Goal: Information Seeking & Learning: Learn about a topic

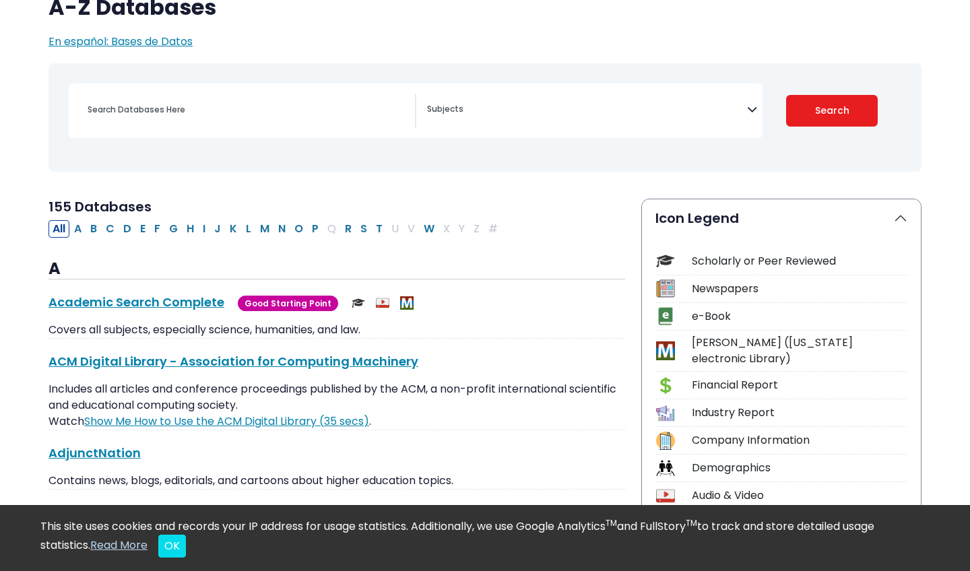
scroll to position [128, 0]
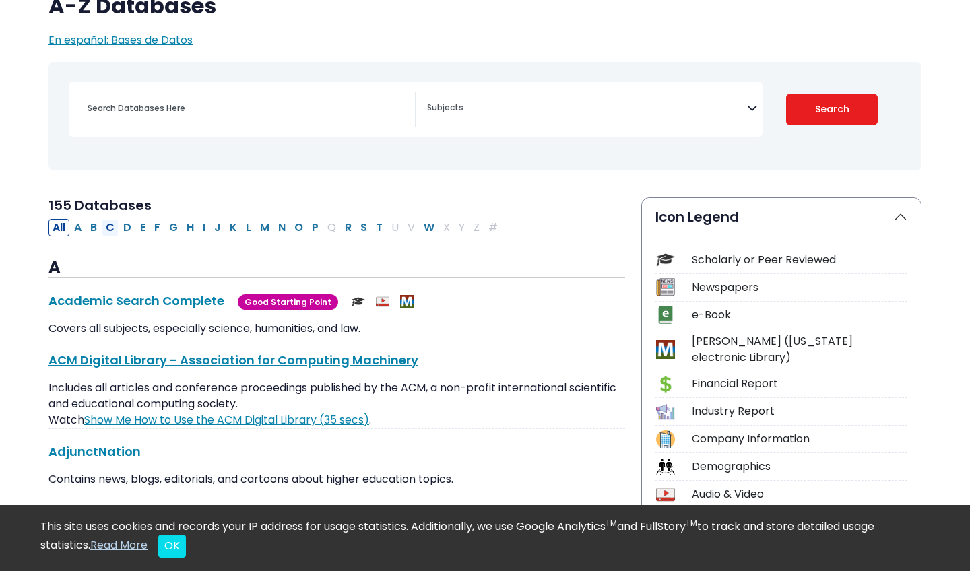
click at [113, 229] on button "C" at bounding box center [110, 228] width 17 height 18
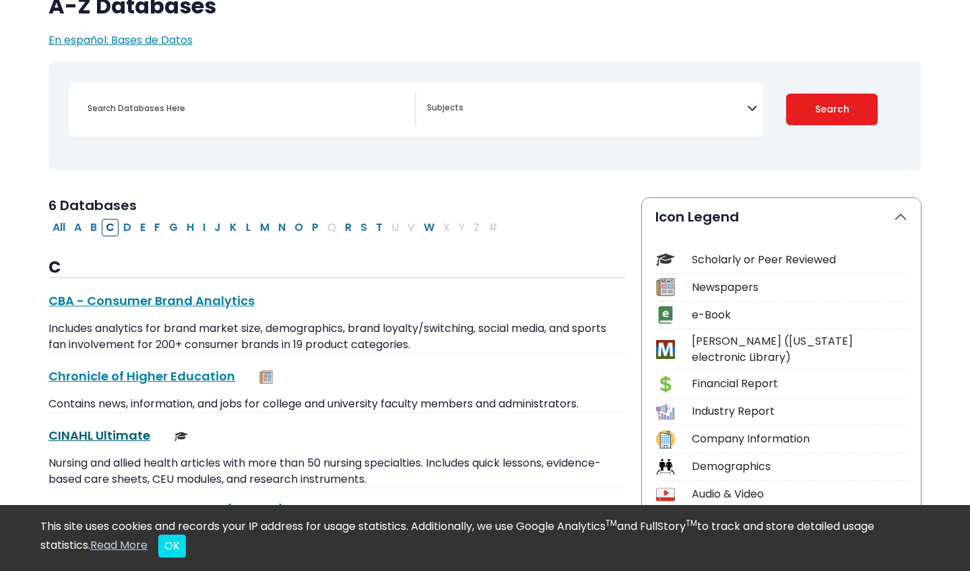
click at [105, 436] on link "CINAHL Ultimate This link opens in a new window" at bounding box center [100, 435] width 102 height 17
click at [313, 228] on button "P" at bounding box center [315, 228] width 15 height 18
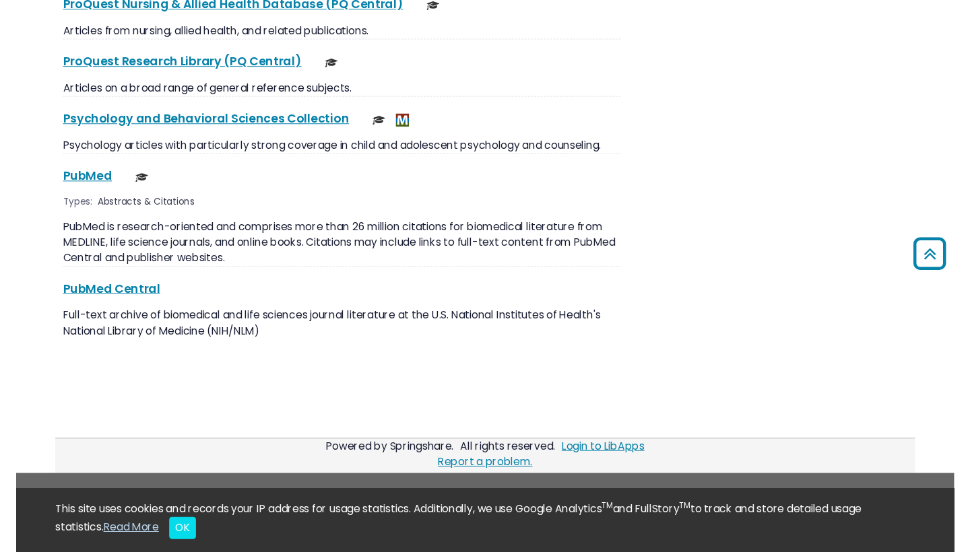
scroll to position [2088, 0]
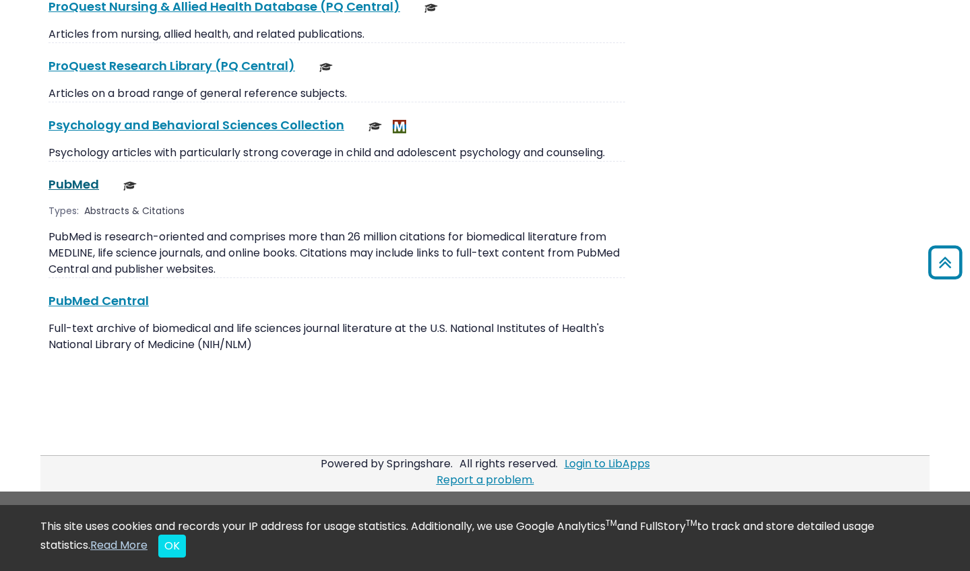
click at [76, 176] on link "PubMed This link opens in a new window" at bounding box center [74, 184] width 51 height 17
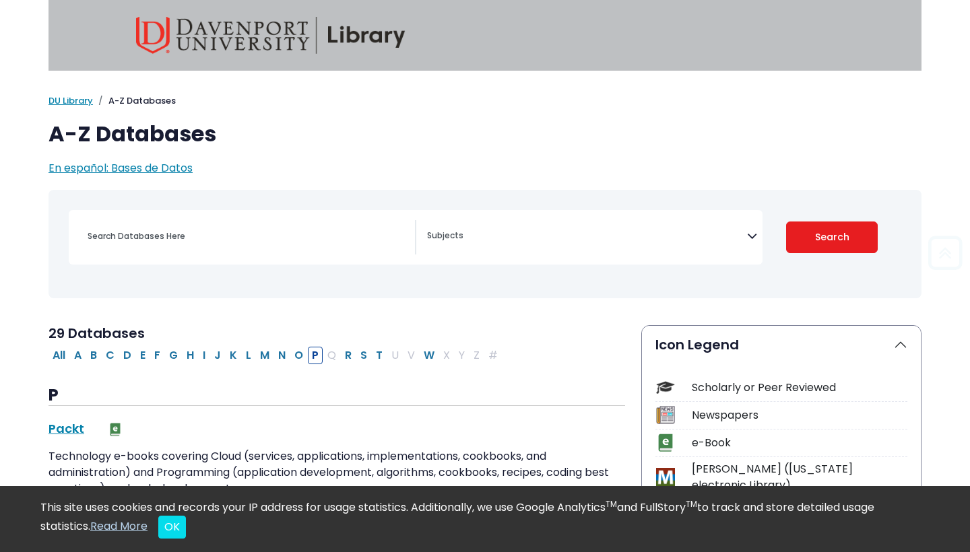
scroll to position [0, 0]
click at [195, 351] on button "H" at bounding box center [190, 356] width 15 height 18
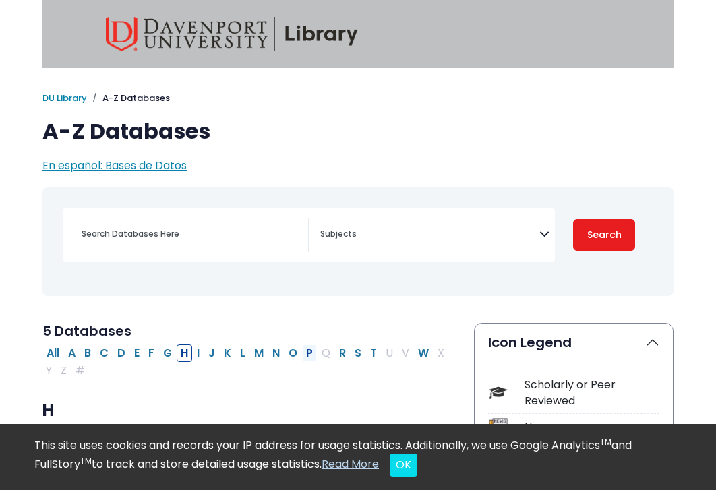
click at [307, 348] on button "P" at bounding box center [309, 353] width 15 height 18
select select "Database Subject Filter"
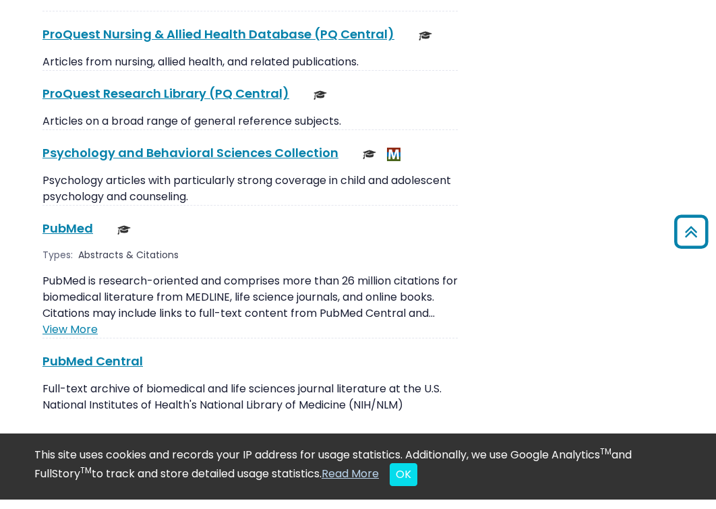
scroll to position [2296, 0]
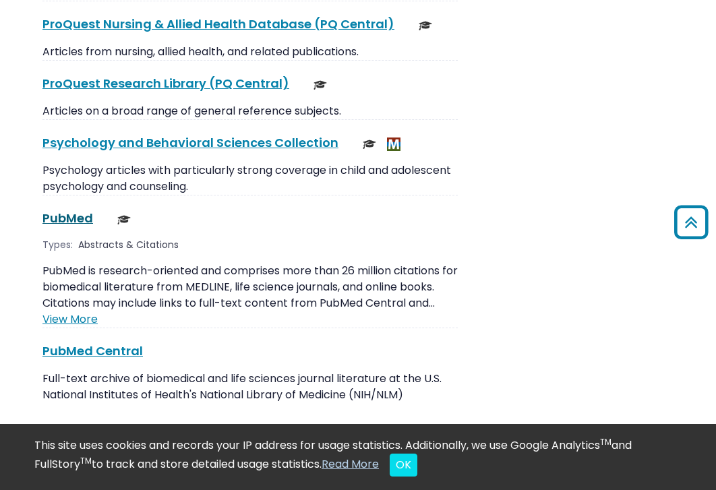
click at [65, 210] on link "PubMed This link opens in a new window" at bounding box center [67, 218] width 51 height 17
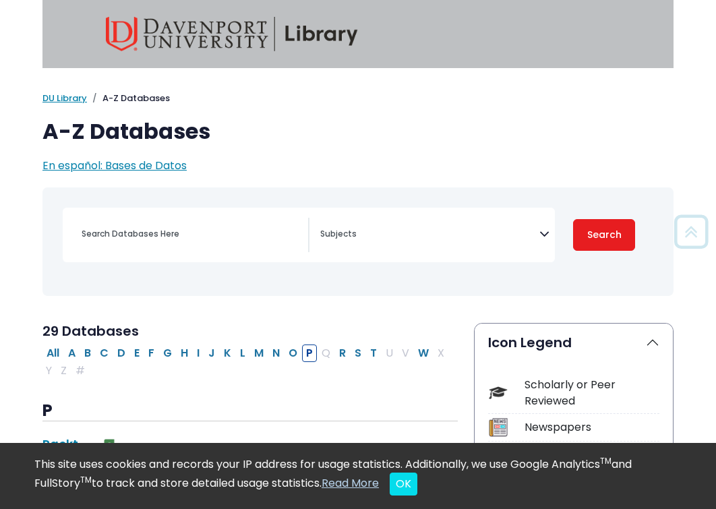
scroll to position [0, 0]
click at [409, 238] on textarea "Search" at bounding box center [429, 235] width 219 height 11
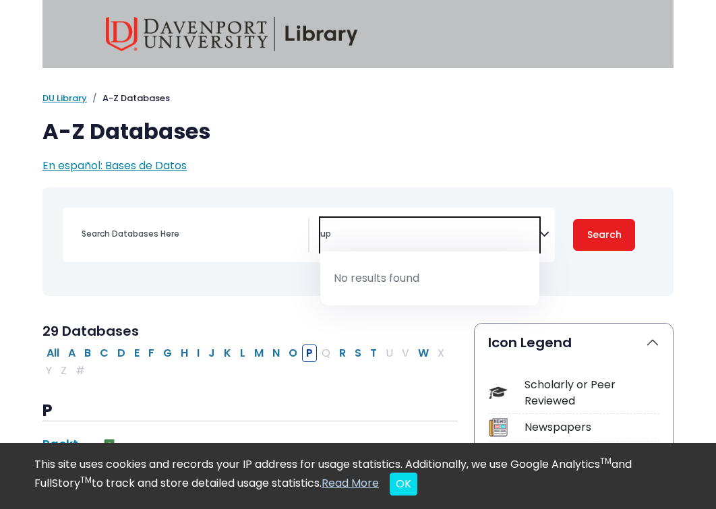
type textarea "u"
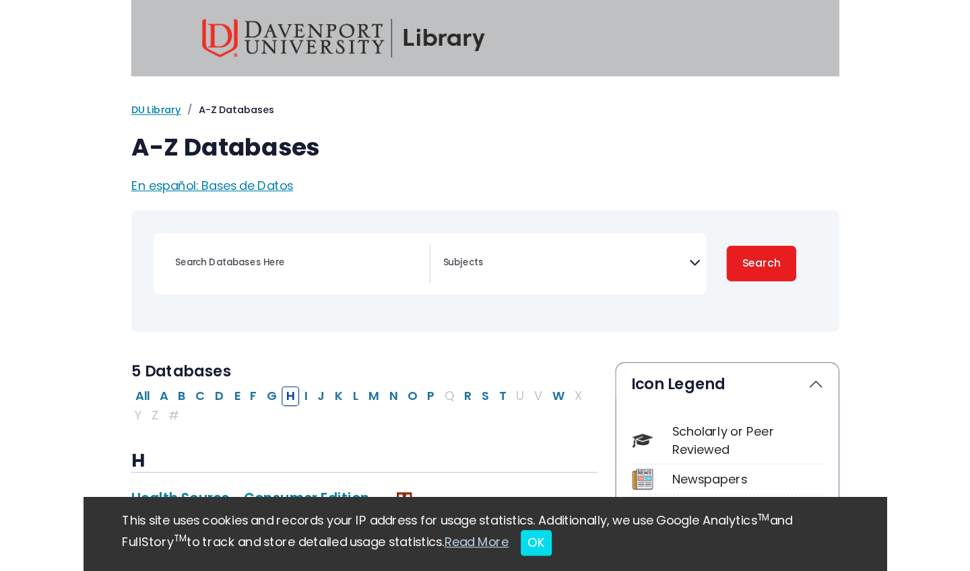
scroll to position [210, 0]
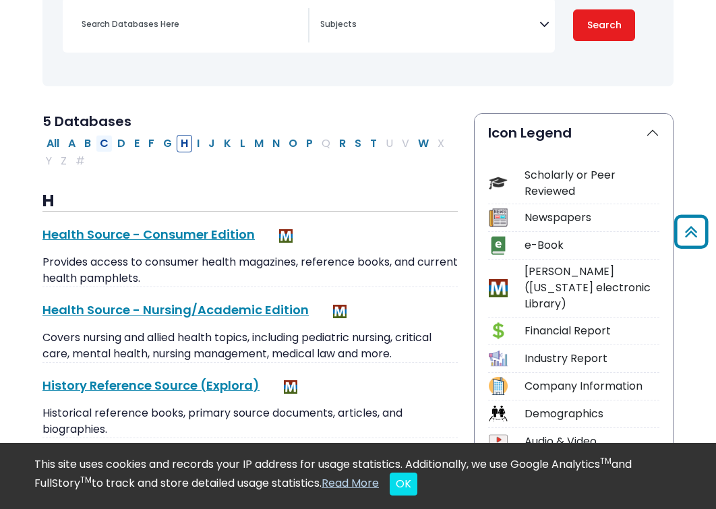
click at [106, 141] on button "C" at bounding box center [104, 144] width 17 height 18
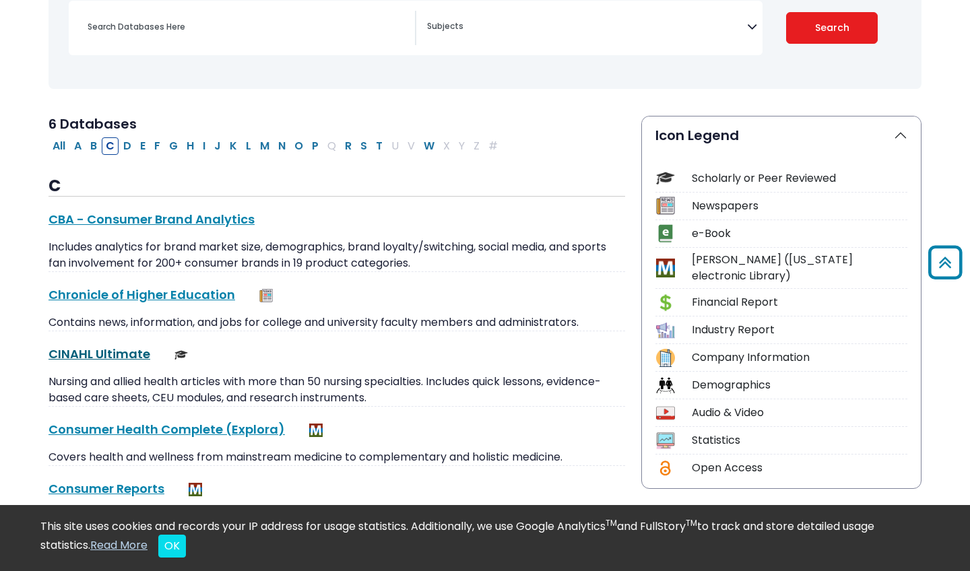
click at [134, 351] on link "CINAHL Ultimate This link opens in a new window" at bounding box center [100, 354] width 102 height 17
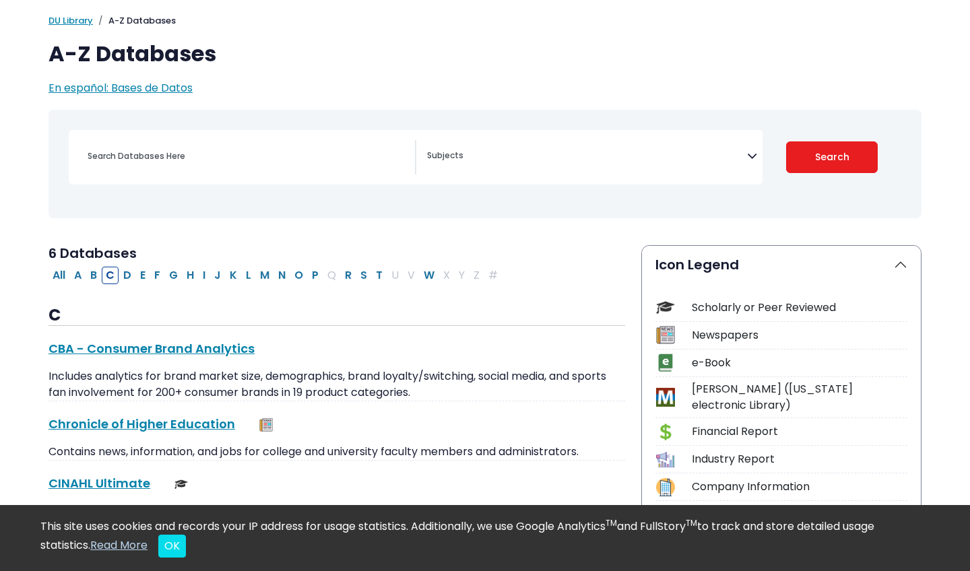
scroll to position [89, 0]
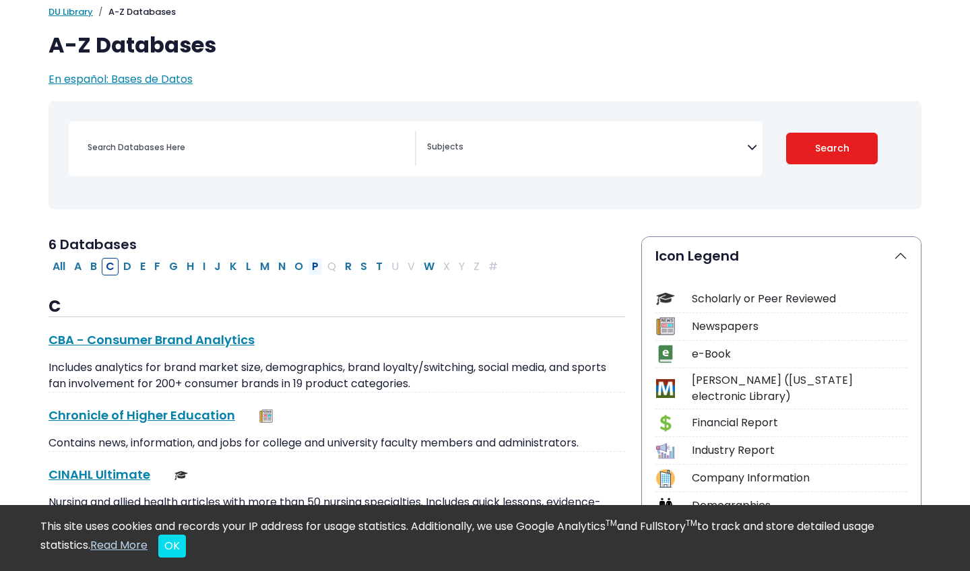
click at [317, 263] on button "P" at bounding box center [315, 267] width 15 height 18
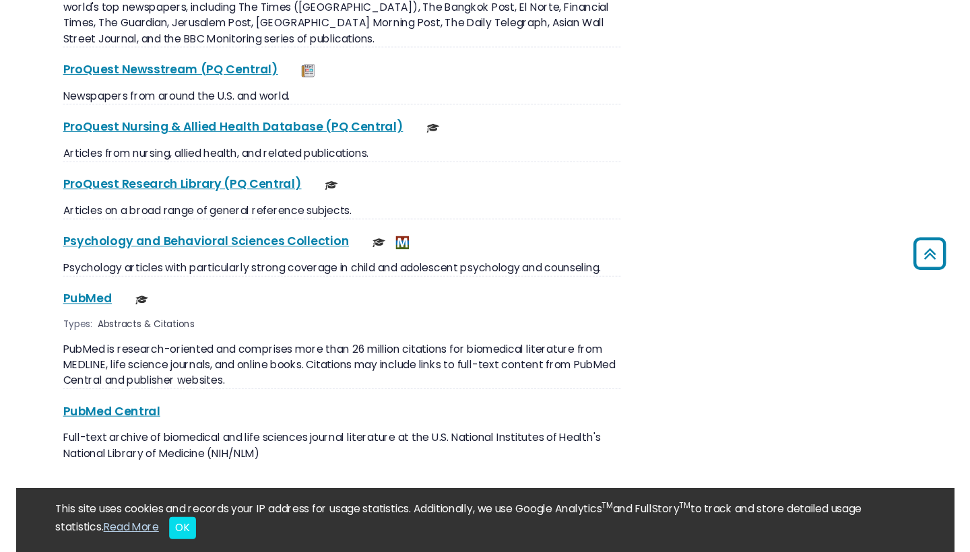
scroll to position [2076, 0]
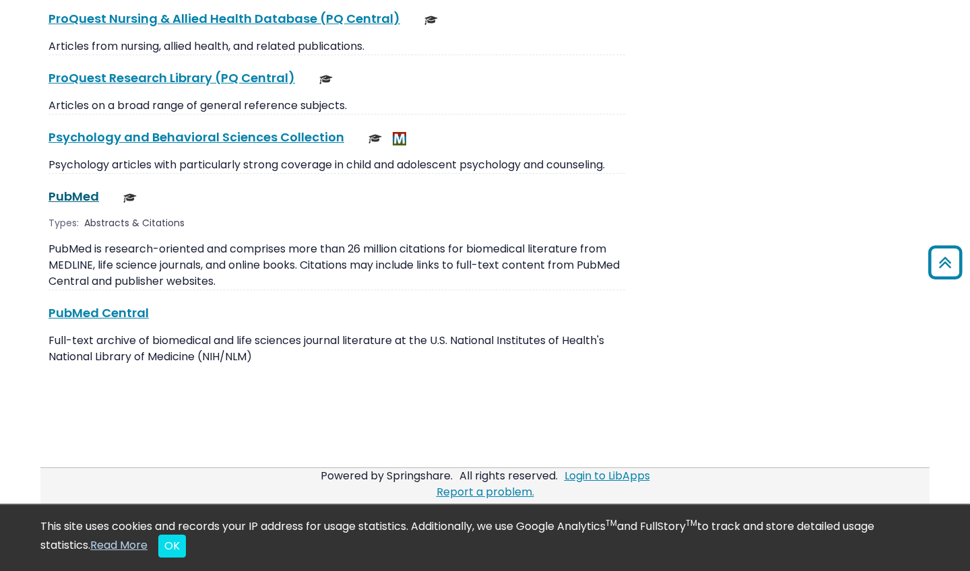
click at [65, 188] on link "PubMed This link opens in a new window" at bounding box center [74, 196] width 51 height 17
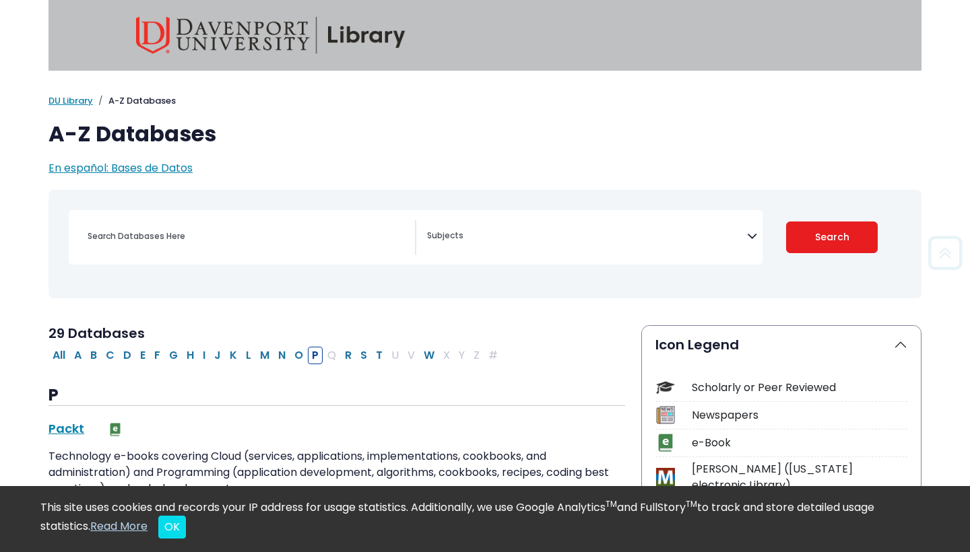
scroll to position [0, 0]
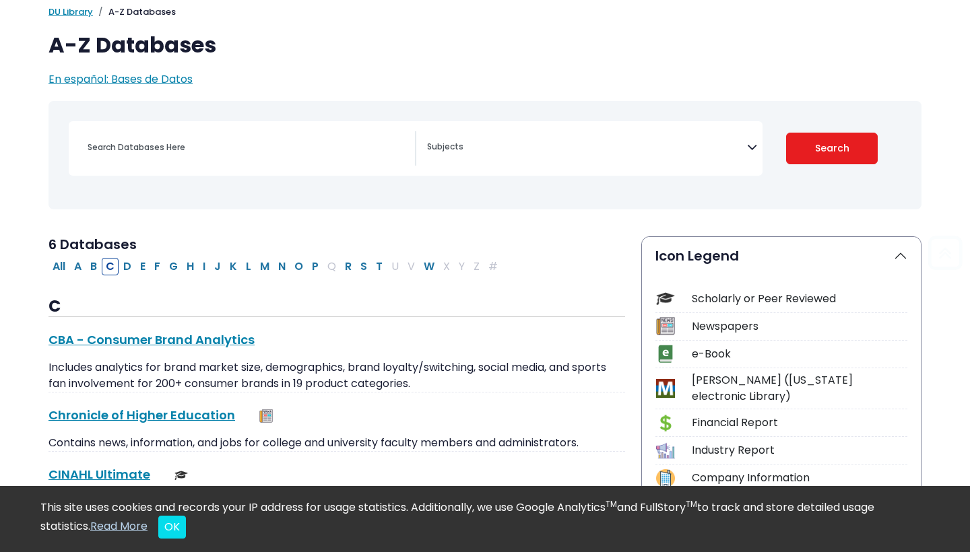
scroll to position [210, 0]
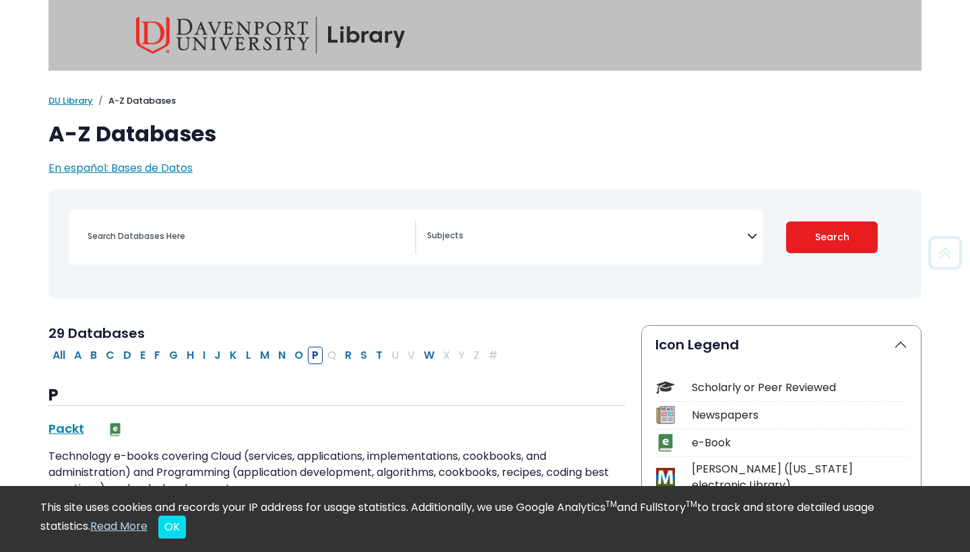
scroll to position [128, 0]
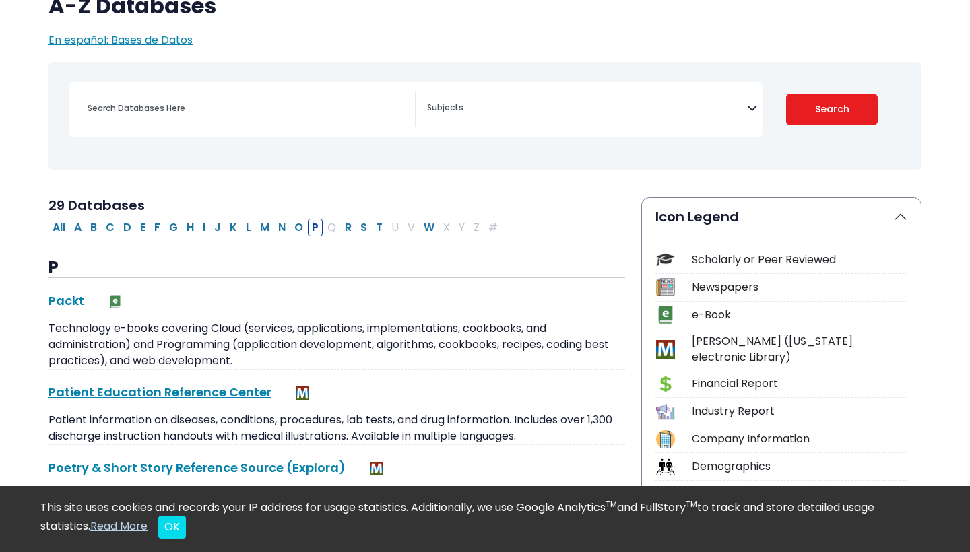
select select "Database Subject Filter"
